Goal: Task Accomplishment & Management: Use online tool/utility

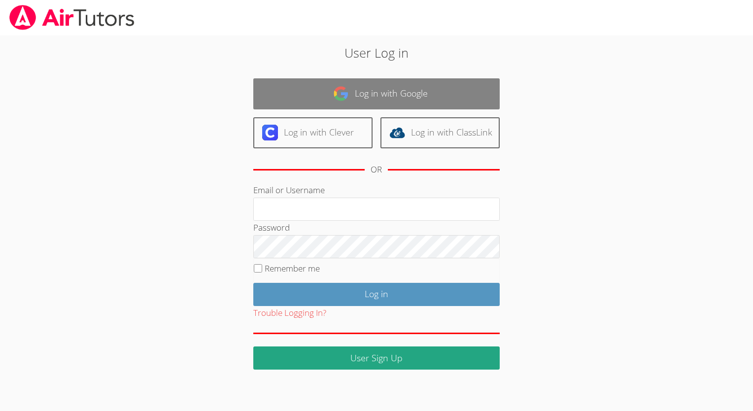
click at [362, 92] on link "Log in with Google" at bounding box center [376, 93] width 247 height 31
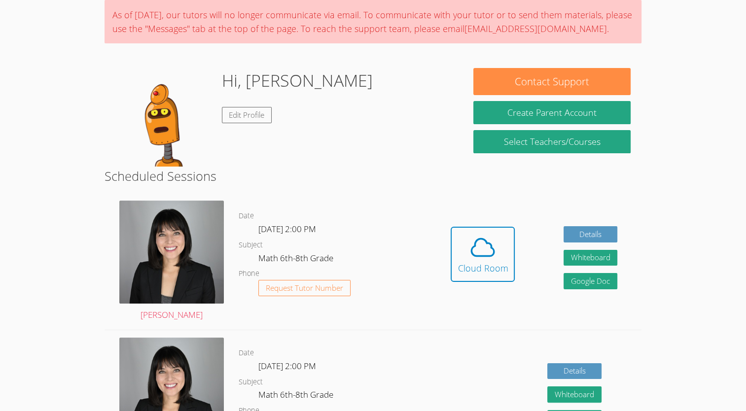
scroll to position [82, 0]
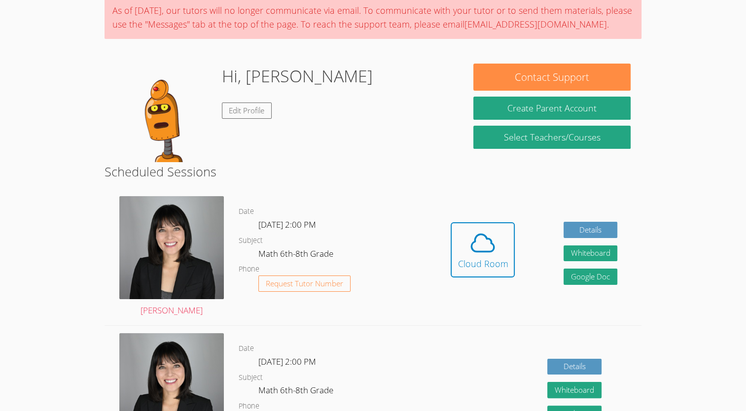
click at [286, 340] on div "Date Fri Oct 17, 2:00 PM Subject Math 6th-8th Grade Phone Request Tutor Number" at bounding box center [333, 394] width 188 height 137
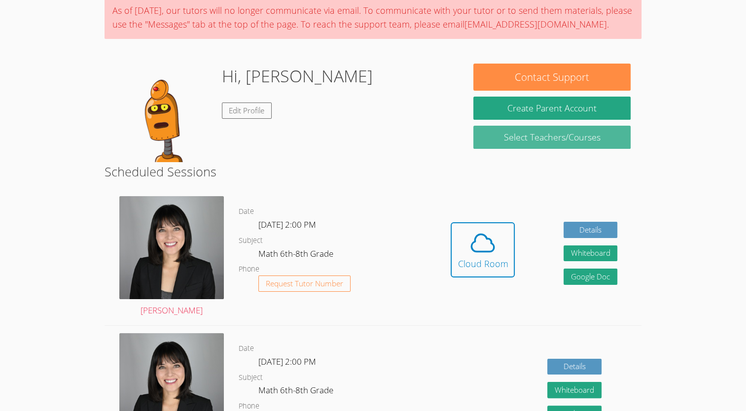
drag, startPoint x: 688, startPoint y: 129, endPoint x: 473, endPoint y: 139, distance: 215.2
click at [473, 139] on body "Home Programs Sessions Tutors Messages Billing Logout Jean Successfully authent…" at bounding box center [373, 123] width 746 height 411
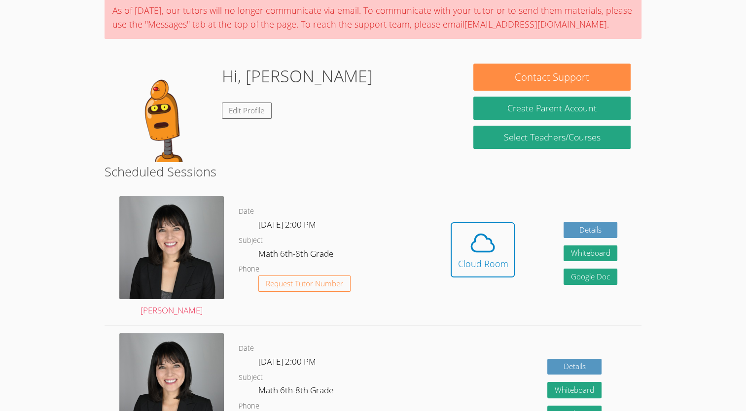
drag, startPoint x: 473, startPoint y: 139, endPoint x: 288, endPoint y: 166, distance: 187.4
click at [288, 166] on h2 "Scheduled Sessions" at bounding box center [373, 171] width 537 height 19
click at [332, 127] on div "Hi, Jean Edit Profile" at bounding box center [283, 113] width 337 height 99
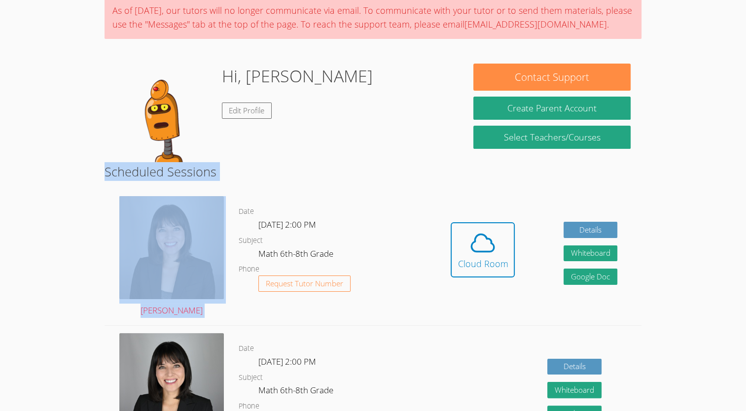
drag, startPoint x: 100, startPoint y: 139, endPoint x: 396, endPoint y: 260, distance: 320.5
drag, startPoint x: 396, startPoint y: 260, endPoint x: 354, endPoint y: 179, distance: 91.1
click at [354, 179] on h2 "Scheduled Sessions" at bounding box center [373, 171] width 537 height 19
click at [416, 127] on div "Hi, Jean Edit Profile" at bounding box center [283, 113] width 337 height 99
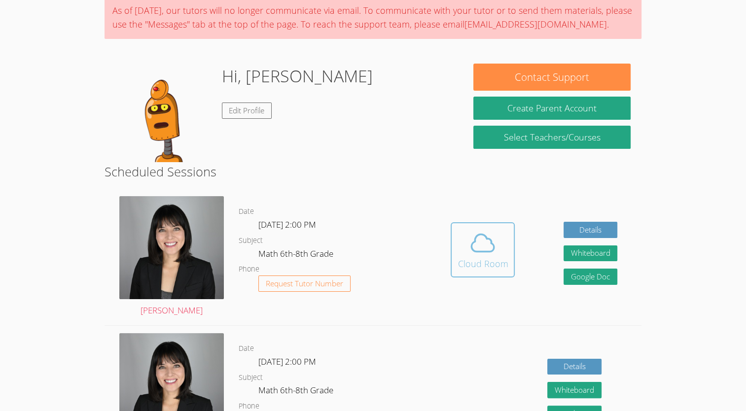
click at [475, 242] on icon at bounding box center [483, 243] width 28 height 28
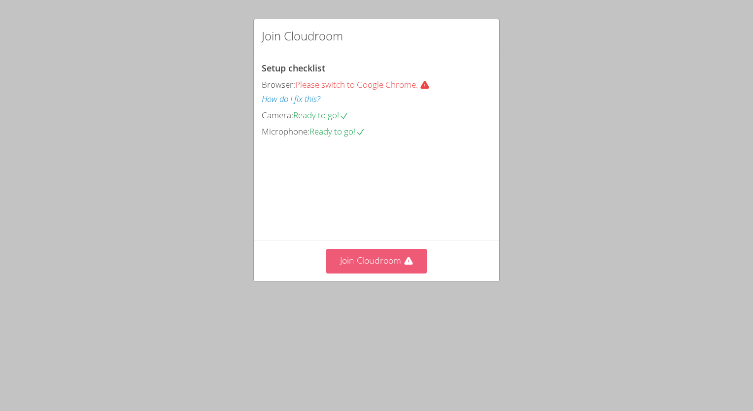
click at [385, 273] on button "Join Cloudroom" at bounding box center [376, 261] width 101 height 24
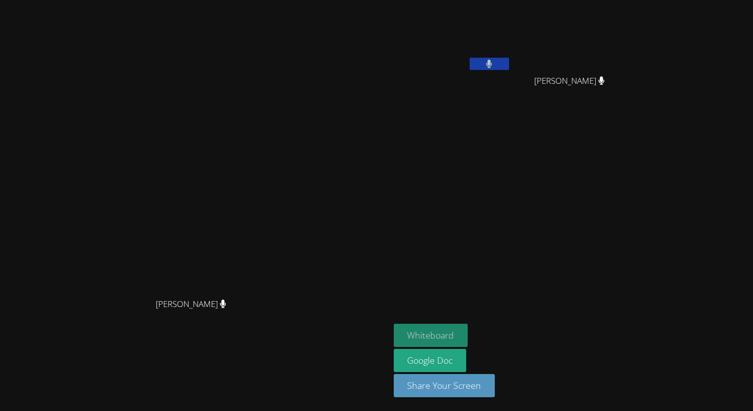
click at [444, 332] on button "Whiteboard" at bounding box center [431, 335] width 74 height 23
click at [121, 258] on video at bounding box center [195, 185] width 148 height 215
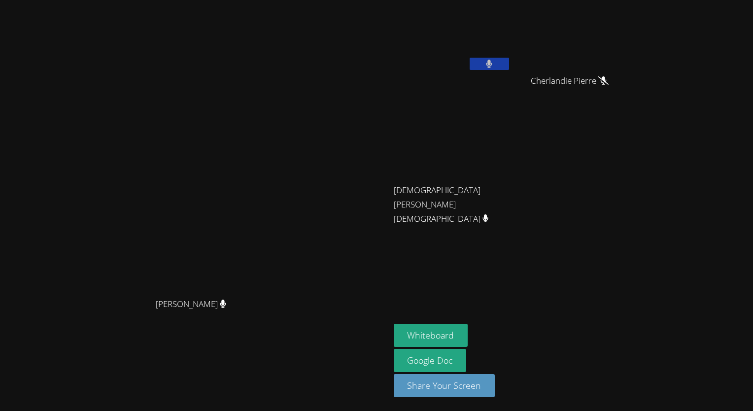
click at [632, 195] on div "Jean Henry Cherlandie Pierre Cherlandie Pierre Christian Vixama Christian Vixama" at bounding box center [513, 111] width 239 height 215
click at [656, 258] on div "Kirsten Marino Kirsten Marino Jean Henry Cherlandie Pierre Cherlandie Pierre Ch…" at bounding box center [376, 205] width 753 height 411
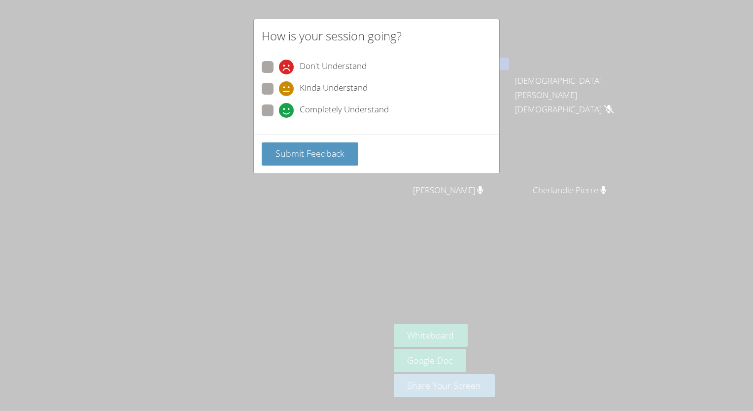
click at [373, 106] on span "Completely Understand" at bounding box center [344, 110] width 89 height 15
click at [287, 106] on input "Completely Understand" at bounding box center [283, 109] width 8 height 8
radio input "true"
click at [334, 162] on button "Submit Feedback" at bounding box center [310, 153] width 97 height 23
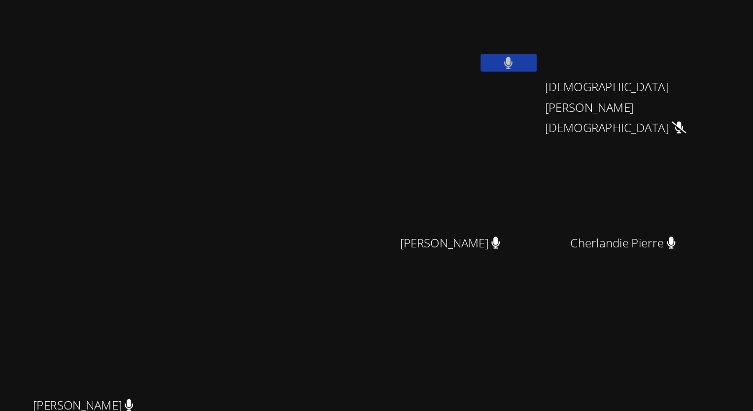
drag, startPoint x: 449, startPoint y: 69, endPoint x: 407, endPoint y: 87, distance: 45.9
click at [407, 87] on div "Jean Henry" at bounding box center [452, 57] width 117 height 106
